Goal: Task Accomplishment & Management: Complete application form

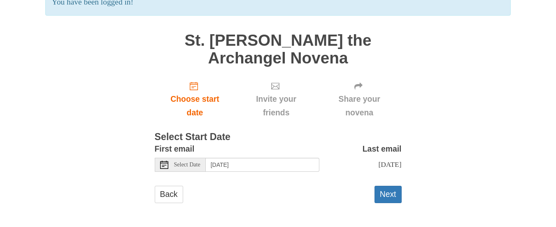
scroll to position [83, 0]
click at [163, 161] on icon at bounding box center [164, 165] width 8 height 8
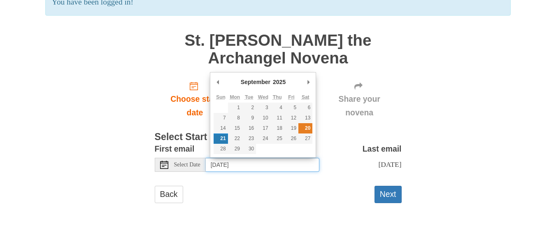
type input "Saturday, September 20th"
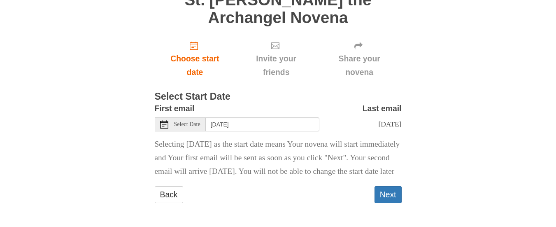
scroll to position [137, 0]
click at [383, 193] on button "Next" at bounding box center [388, 194] width 27 height 17
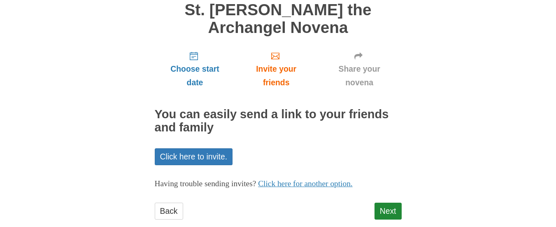
scroll to position [84, 0]
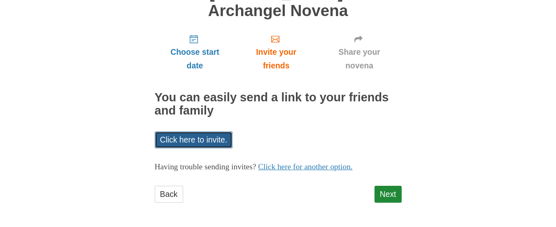
click at [204, 140] on link "Click here to invite." at bounding box center [194, 139] width 78 height 17
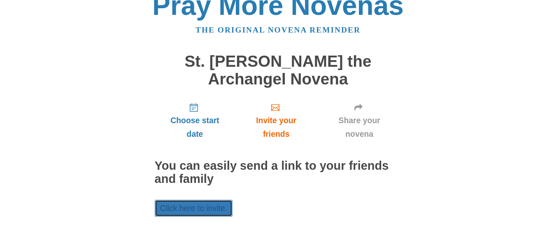
scroll to position [0, 0]
